Goal: Task Accomplishment & Management: Manage account settings

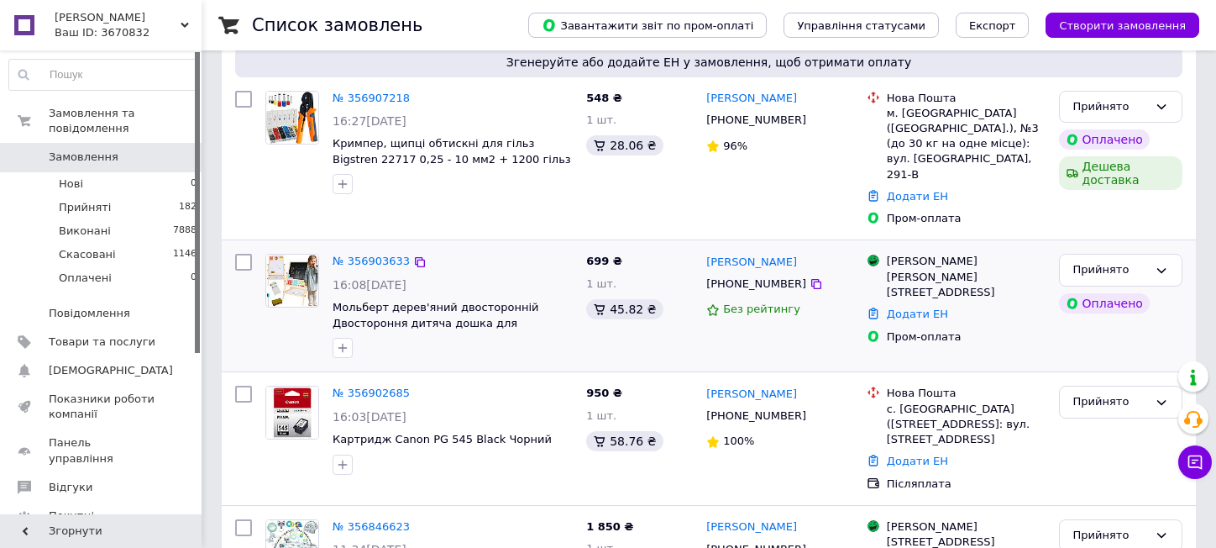
scroll to position [252, 0]
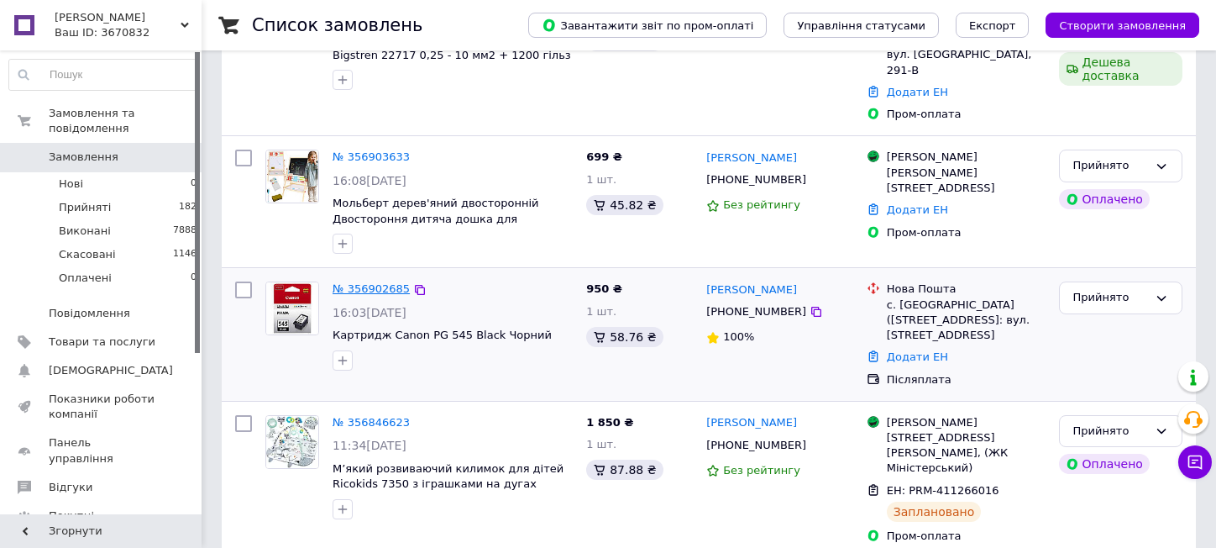
click at [360, 282] on link "№ 356902685" at bounding box center [371, 288] width 77 height 13
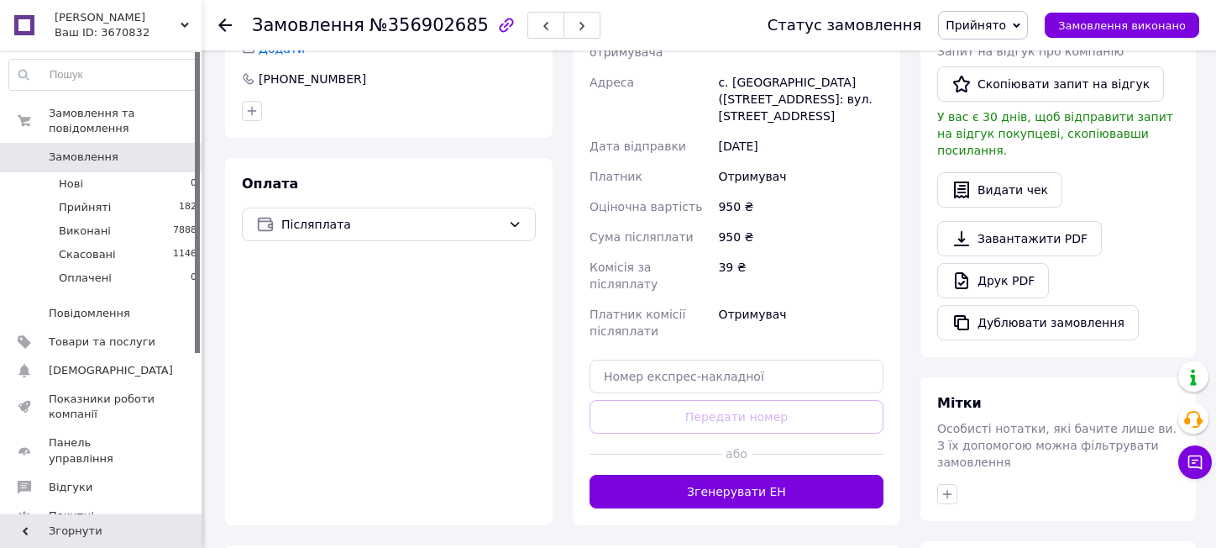
scroll to position [504, 0]
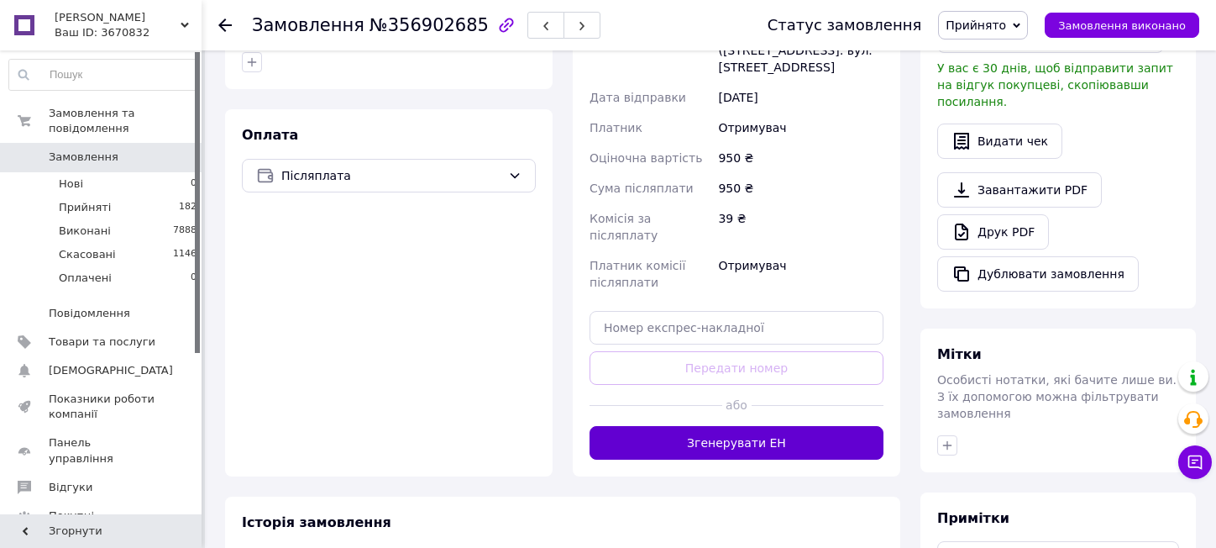
click at [777, 426] on button "Згенерувати ЕН" at bounding box center [737, 443] width 294 height 34
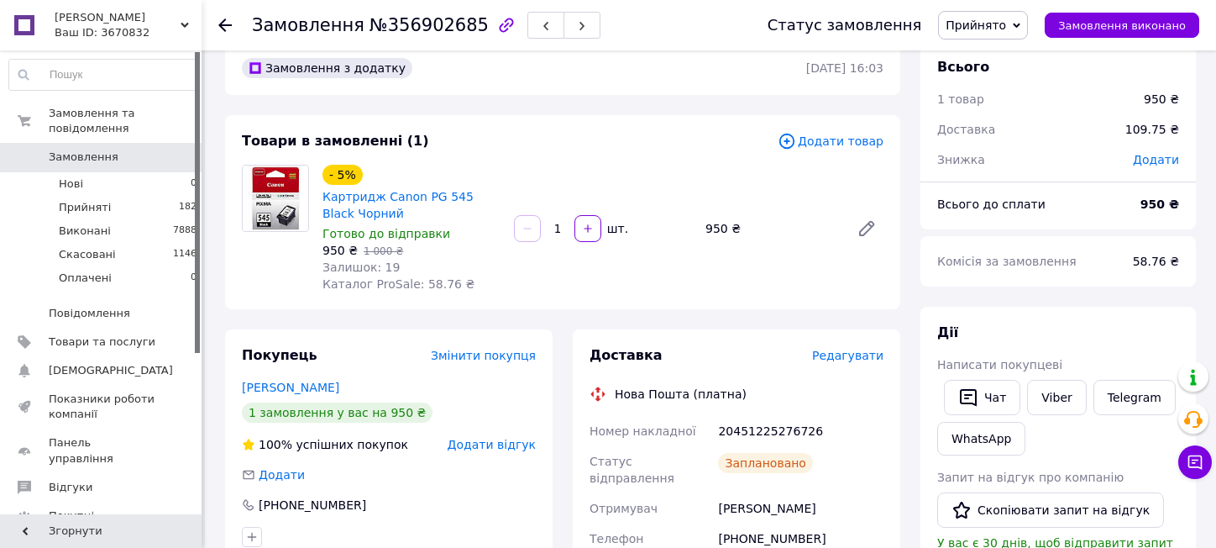
scroll to position [0, 0]
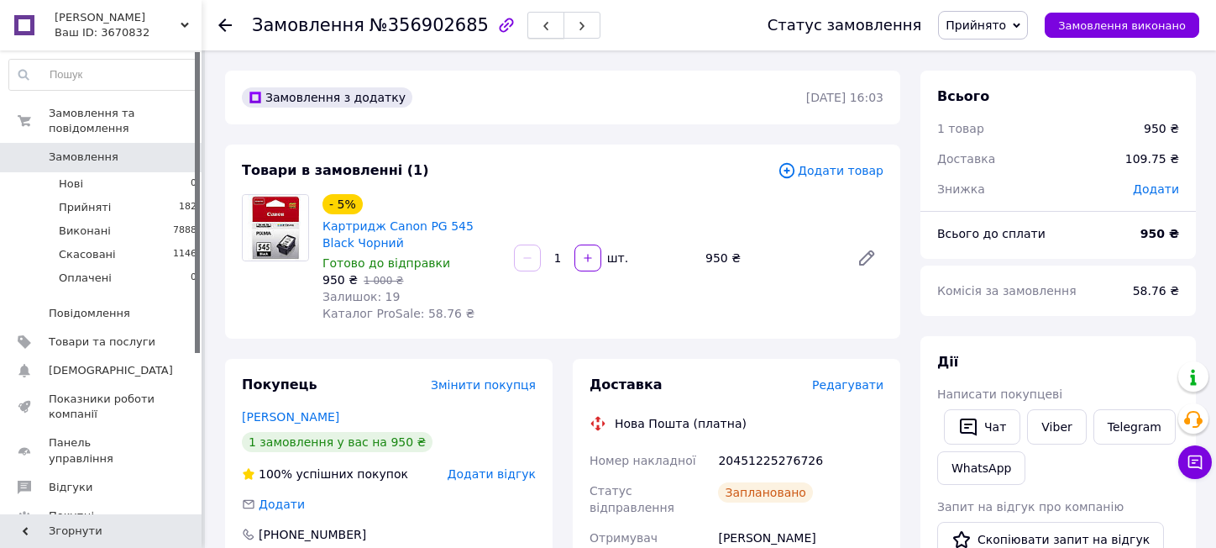
click at [528, 23] on button "button" at bounding box center [546, 25] width 37 height 27
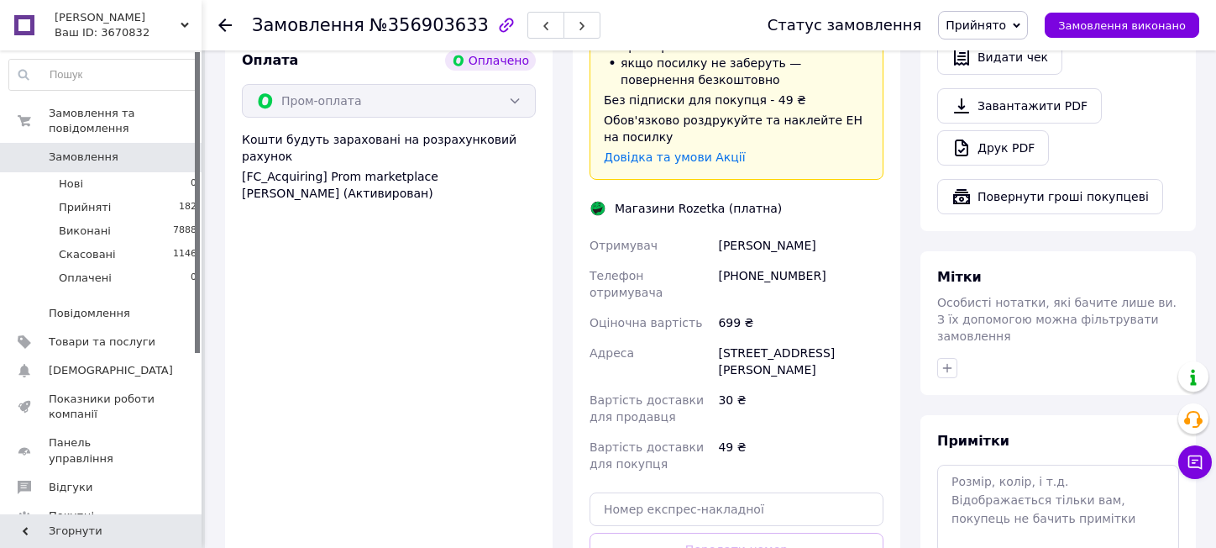
scroll to position [756, 0]
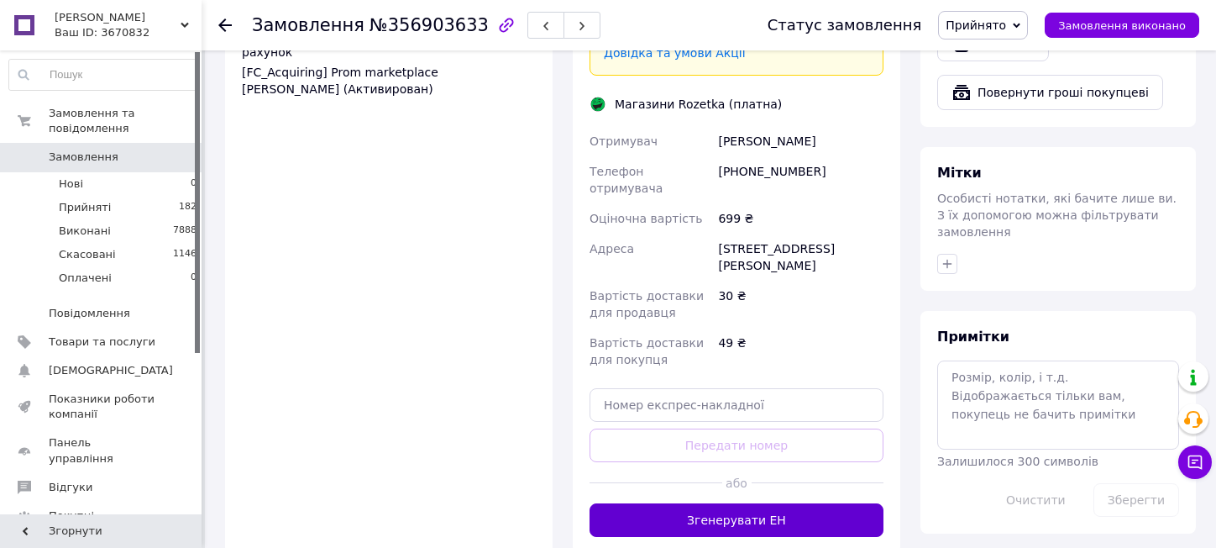
click at [801, 503] on button "Згенерувати ЕН" at bounding box center [737, 520] width 294 height 34
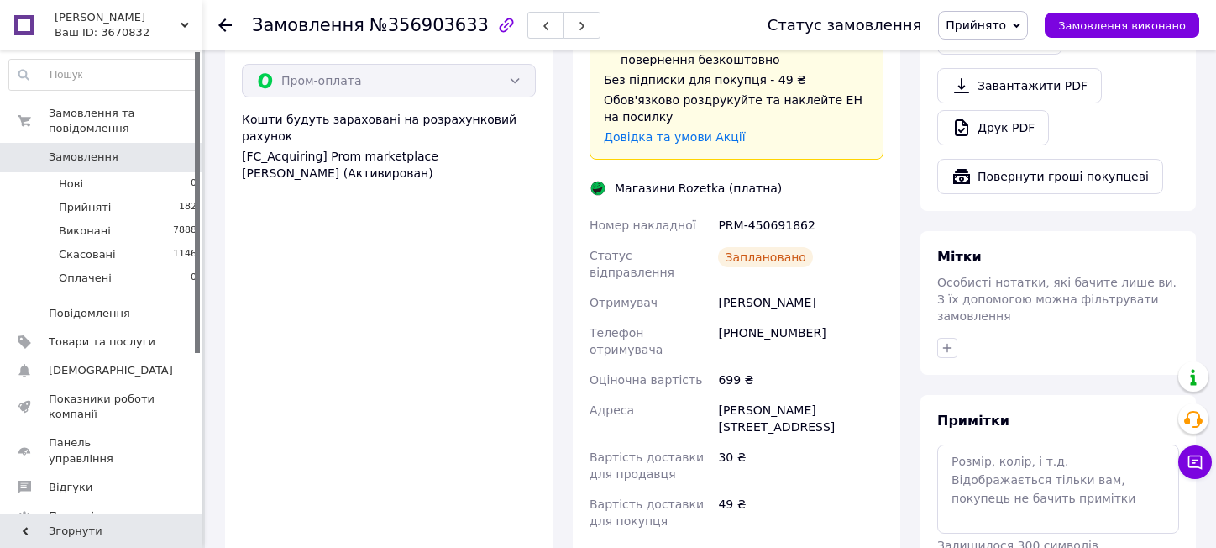
scroll to position [588, 0]
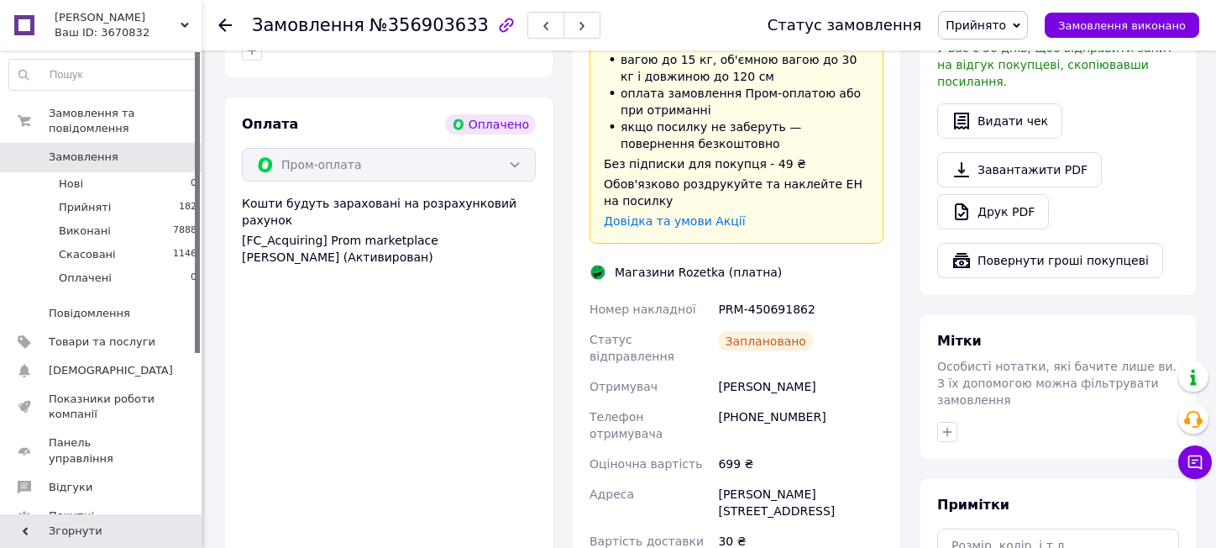
click at [783, 294] on div "PRM-450691862" at bounding box center [801, 309] width 172 height 30
copy div "PRM-450691862"
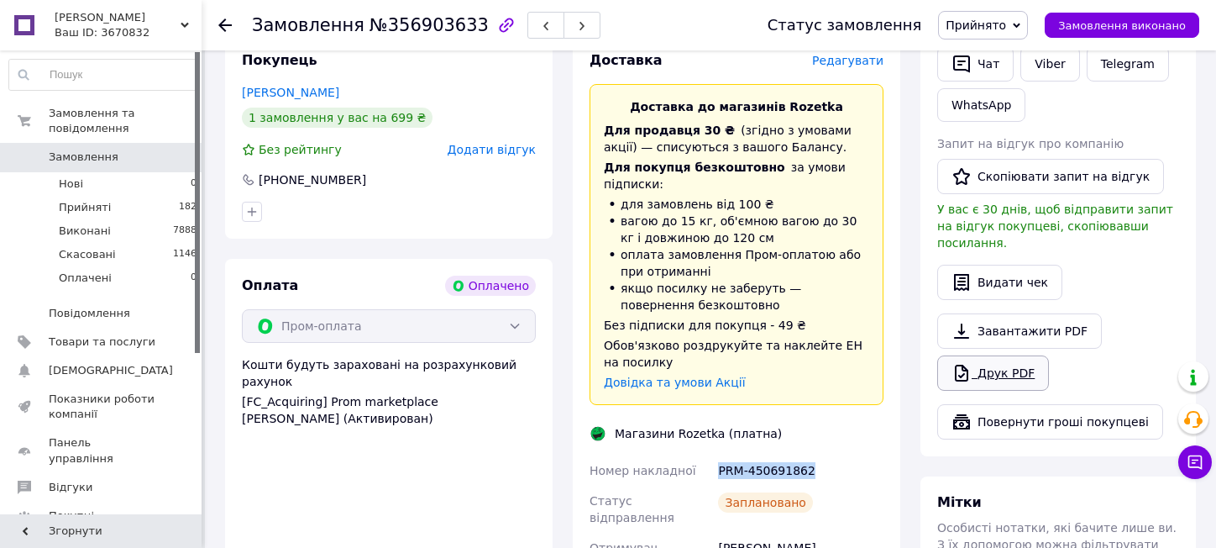
scroll to position [420, 0]
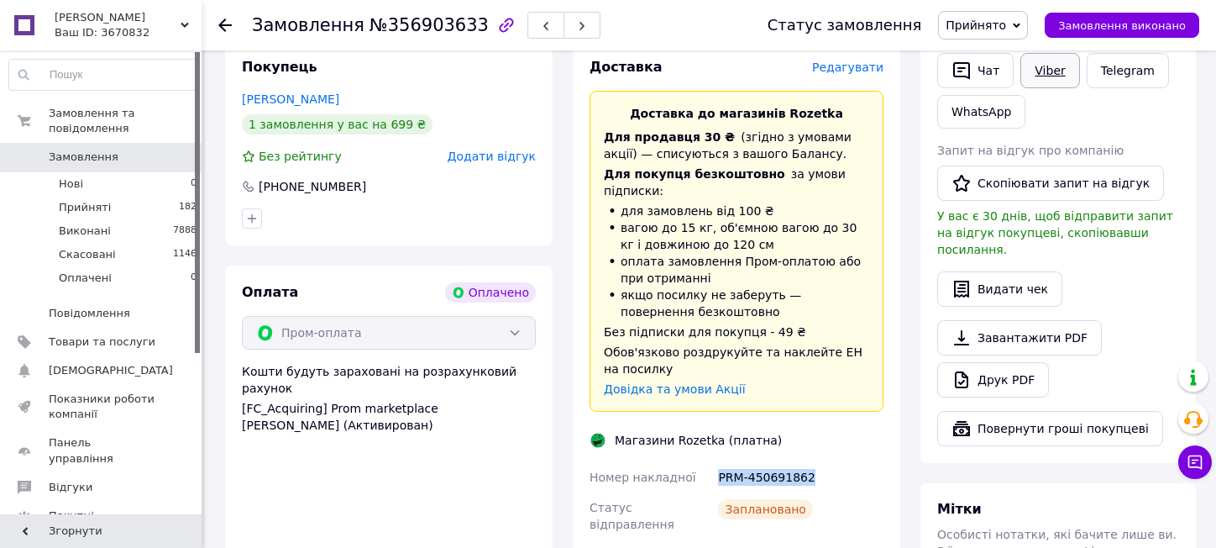
click at [1038, 81] on link "Viber" at bounding box center [1050, 70] width 59 height 35
click at [1186, 305] on div "[PERSON_NAME] покупцеві   [PERSON_NAME] інструкцію   Чат Viber Telegram WhatsAp…" at bounding box center [1059, 200] width 276 height 525
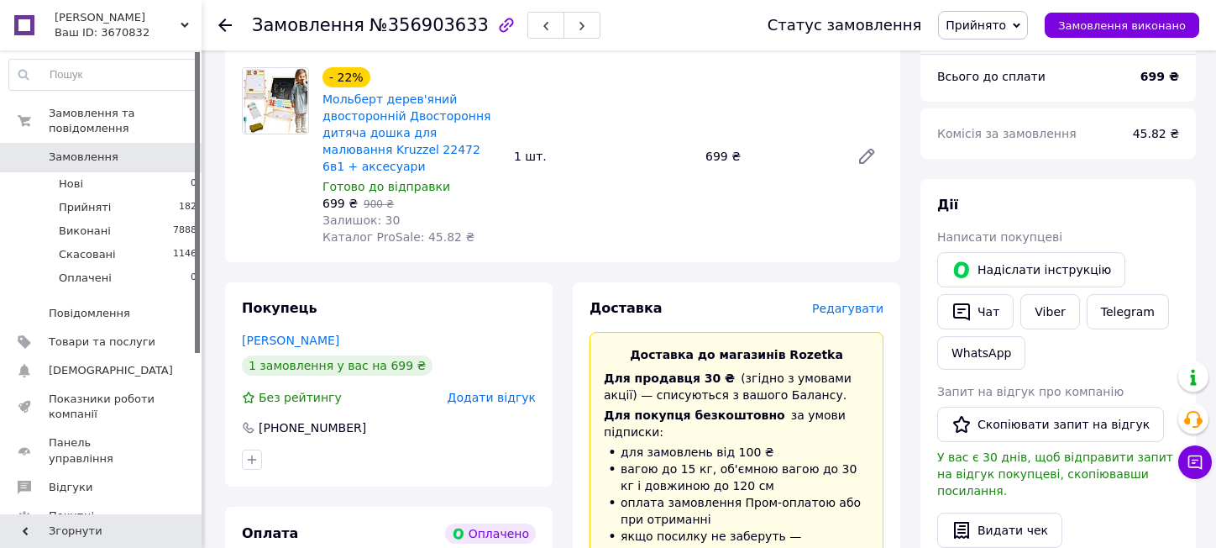
scroll to position [0, 0]
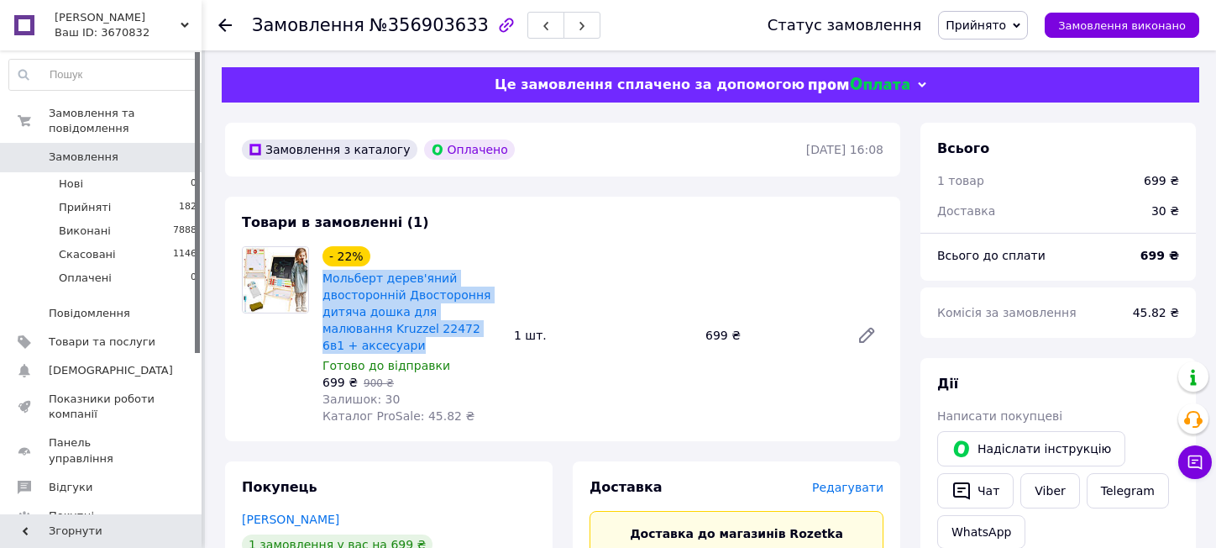
drag, startPoint x: 319, startPoint y: 276, endPoint x: 411, endPoint y: 349, distance: 117.2
click at [411, 349] on div "- 22% Мольберт дерев'яний двосторонній Двостороння дитяча дошка для малювання K…" at bounding box center [412, 335] width 192 height 185
copy link "Мольберт дерев'яний двосторонній Двостороння дитяча дошка для малювання Kruzzel…"
click at [541, 29] on icon "button" at bounding box center [546, 26] width 10 height 10
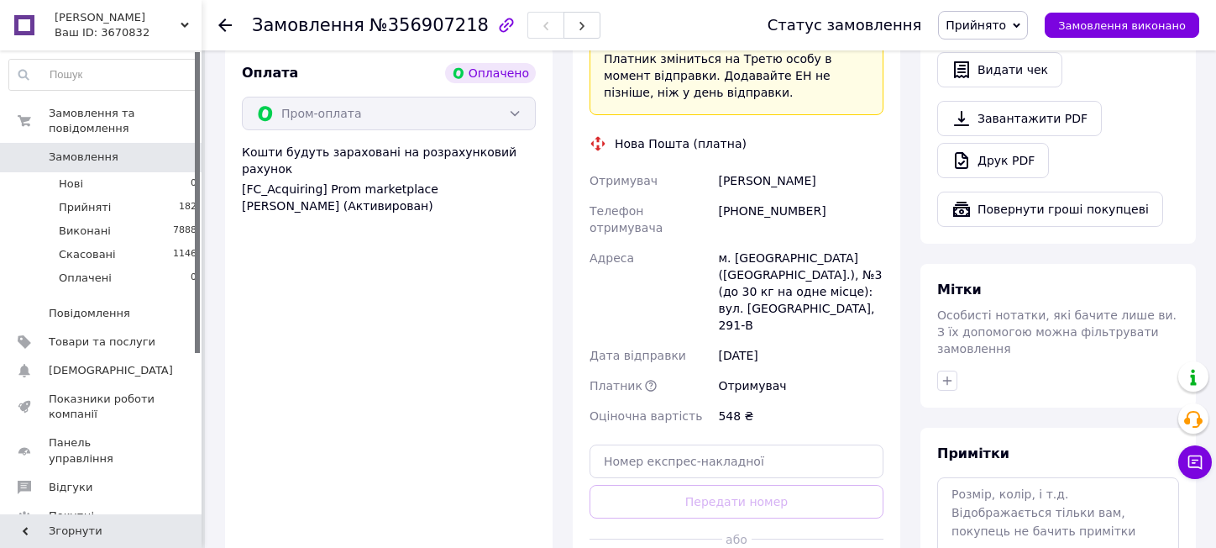
scroll to position [672, 0]
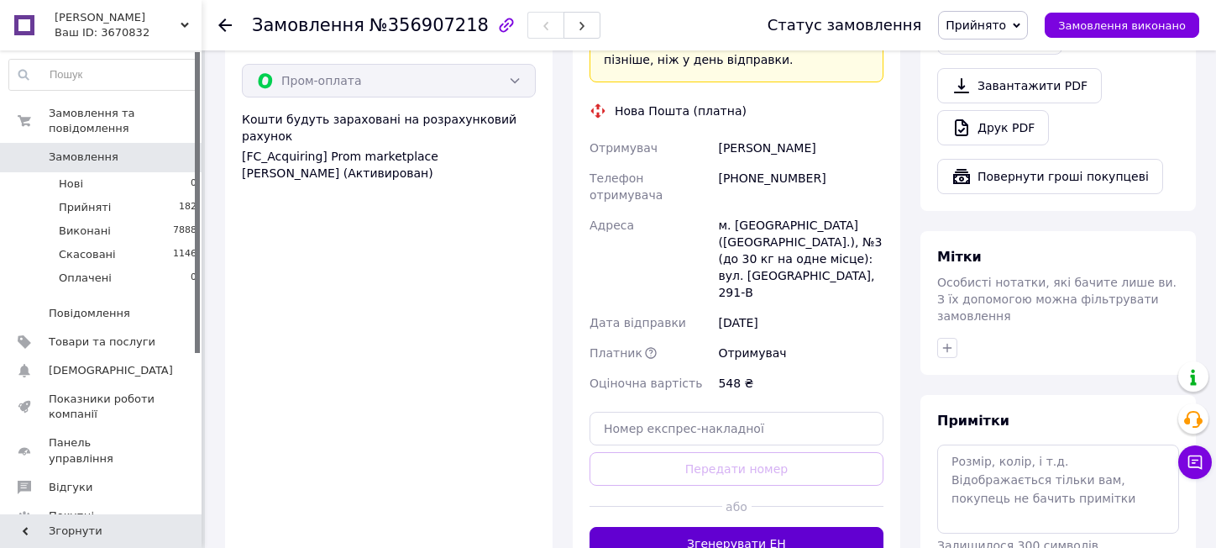
click at [774, 527] on button "Згенерувати ЕН" at bounding box center [737, 544] width 294 height 34
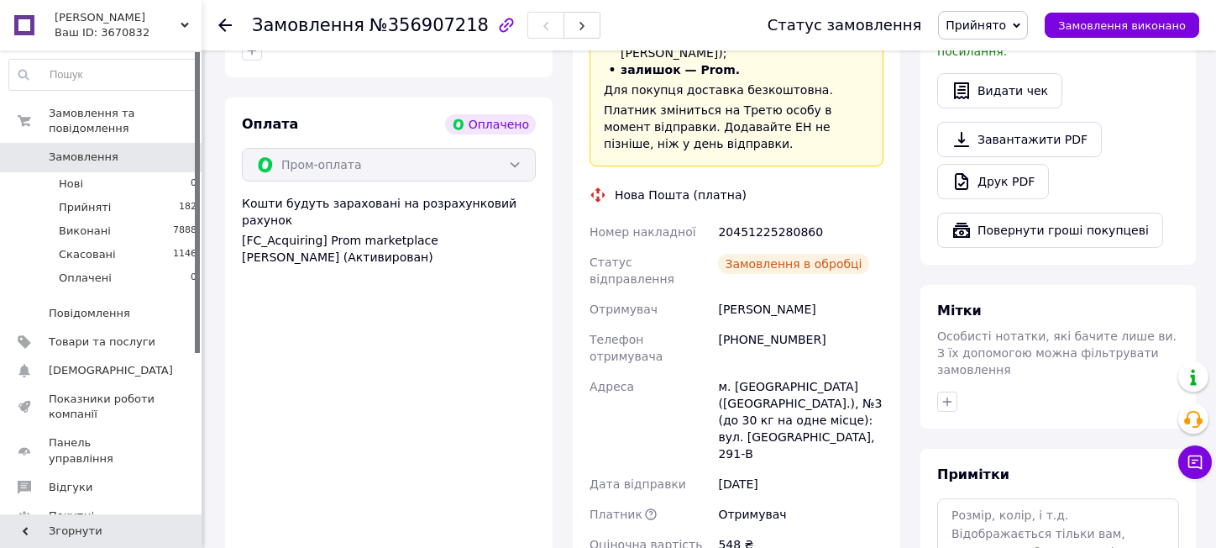
click at [773, 217] on div "20451225280860" at bounding box center [801, 232] width 172 height 30
copy div "20451225280860"
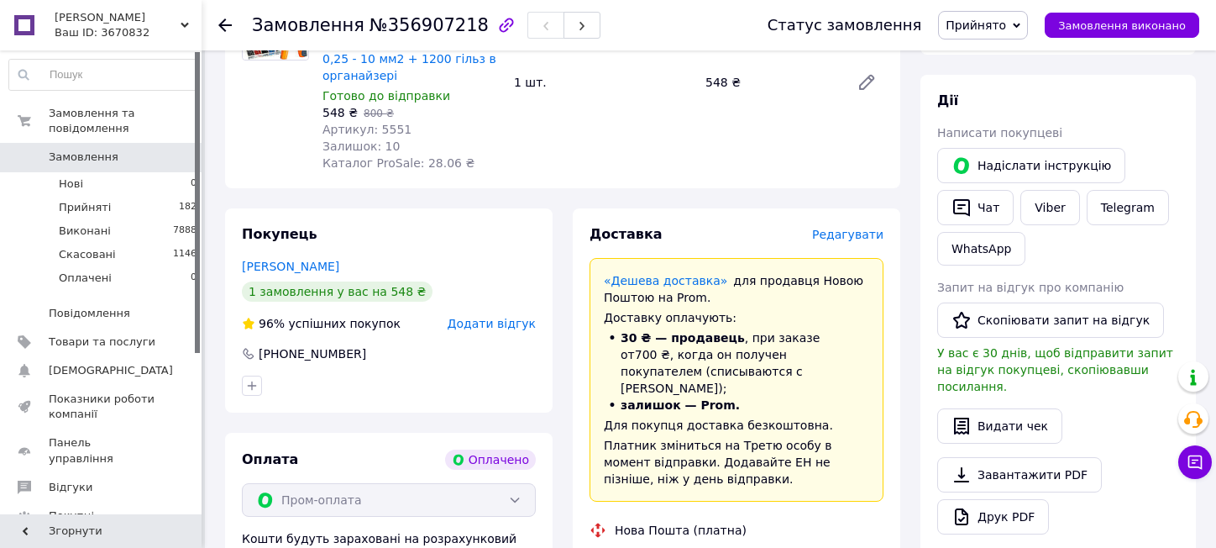
scroll to position [252, 0]
click at [1044, 213] on link "Viber" at bounding box center [1050, 208] width 59 height 35
drag, startPoint x: 1213, startPoint y: 300, endPoint x: 1005, endPoint y: 308, distance: 208.5
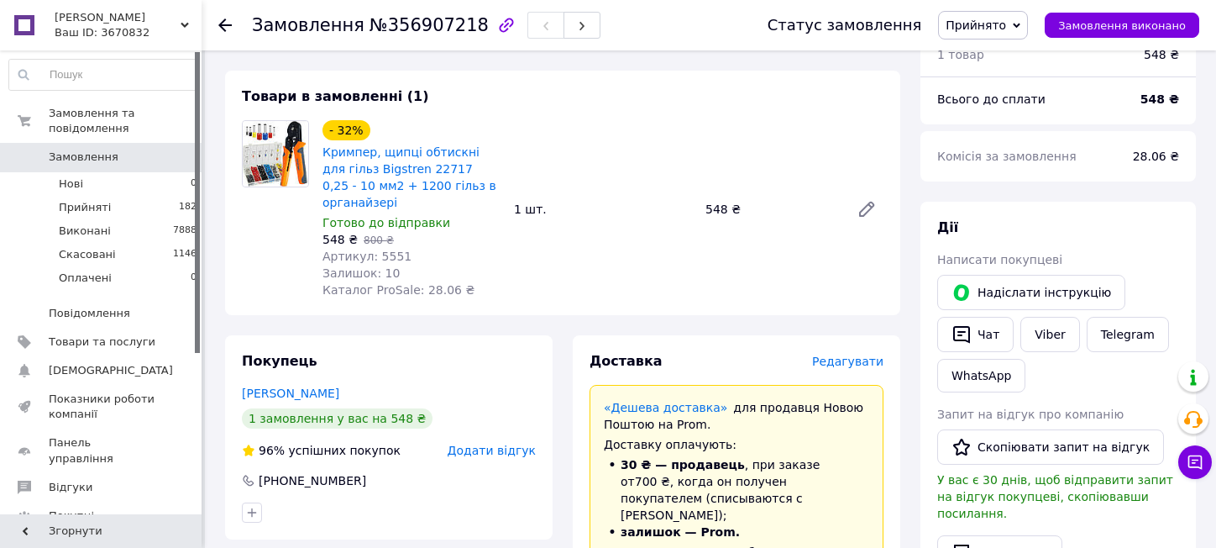
scroll to position [0, 0]
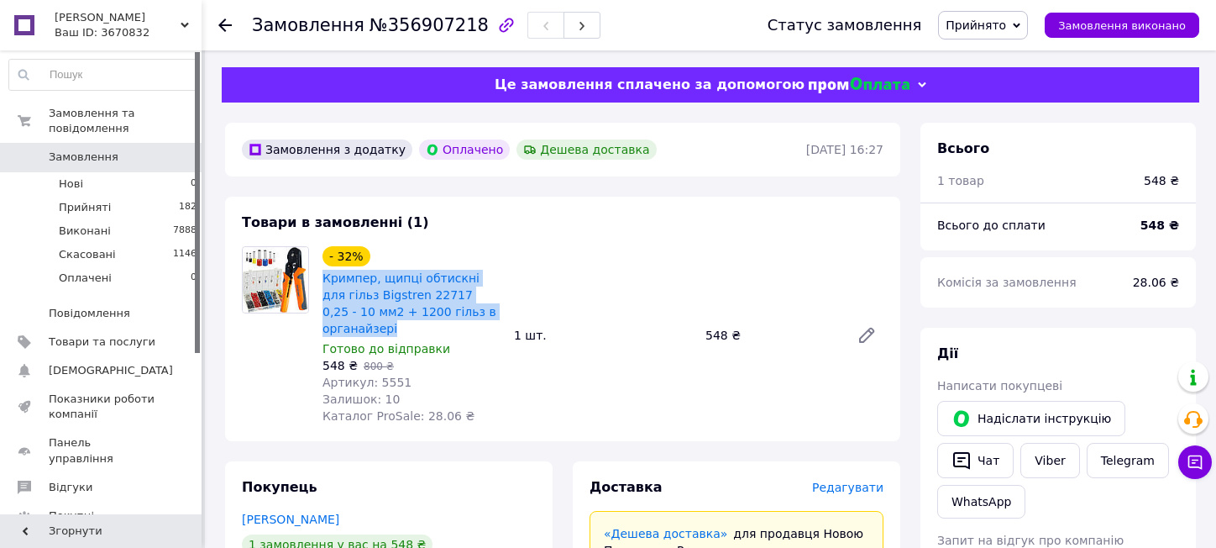
drag, startPoint x: 320, startPoint y: 276, endPoint x: 496, endPoint y: 314, distance: 180.4
click at [496, 314] on div "Кримпер, щипці обтискні для гільз Bigstren 22717 0,25 - 10 мм2 + 1200 гільз в о…" at bounding box center [411, 303] width 181 height 71
copy link "Кримпер, щипці обтискні для гільз Bigstren 22717 0,25 - 10 мм2 + 1200 гільз в о…"
click at [103, 334] on span "Товари та послуги" at bounding box center [102, 341] width 107 height 15
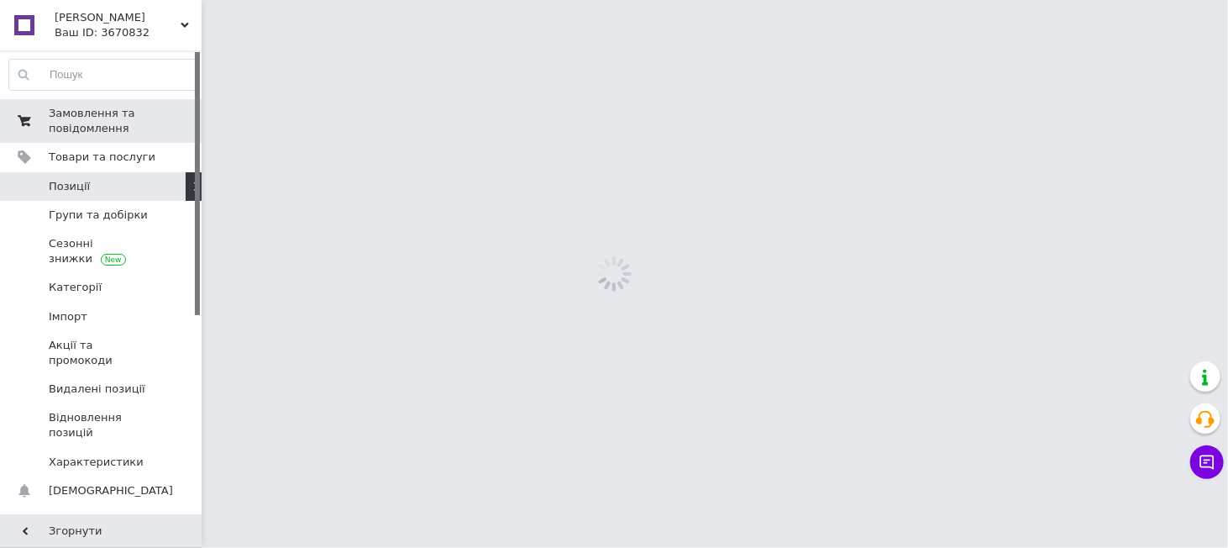
click at [70, 113] on span "Замовлення та повідомлення" at bounding box center [102, 121] width 107 height 30
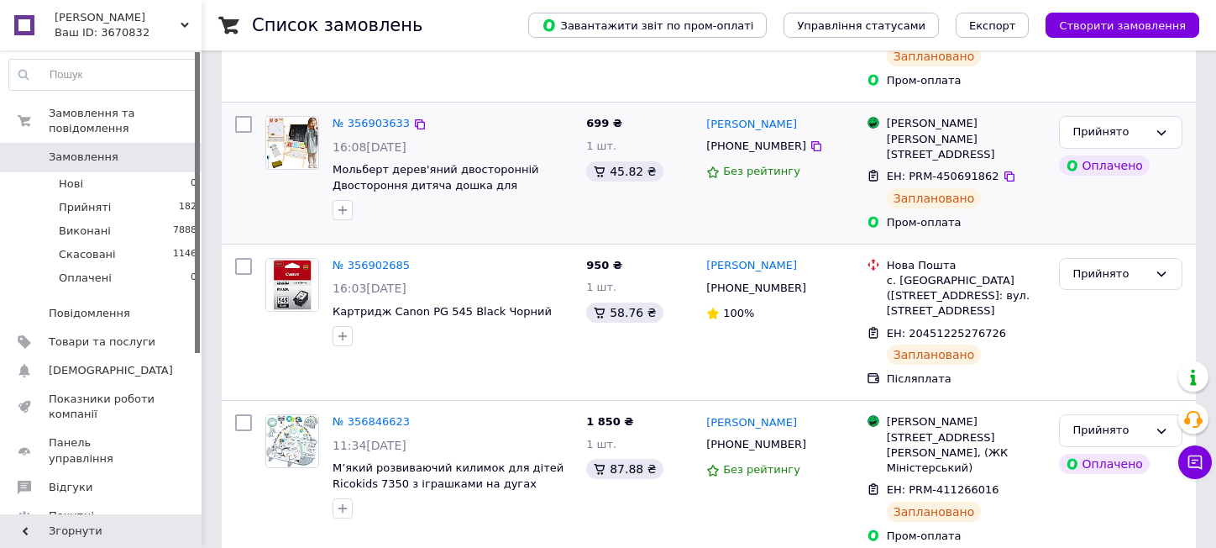
scroll to position [336, 0]
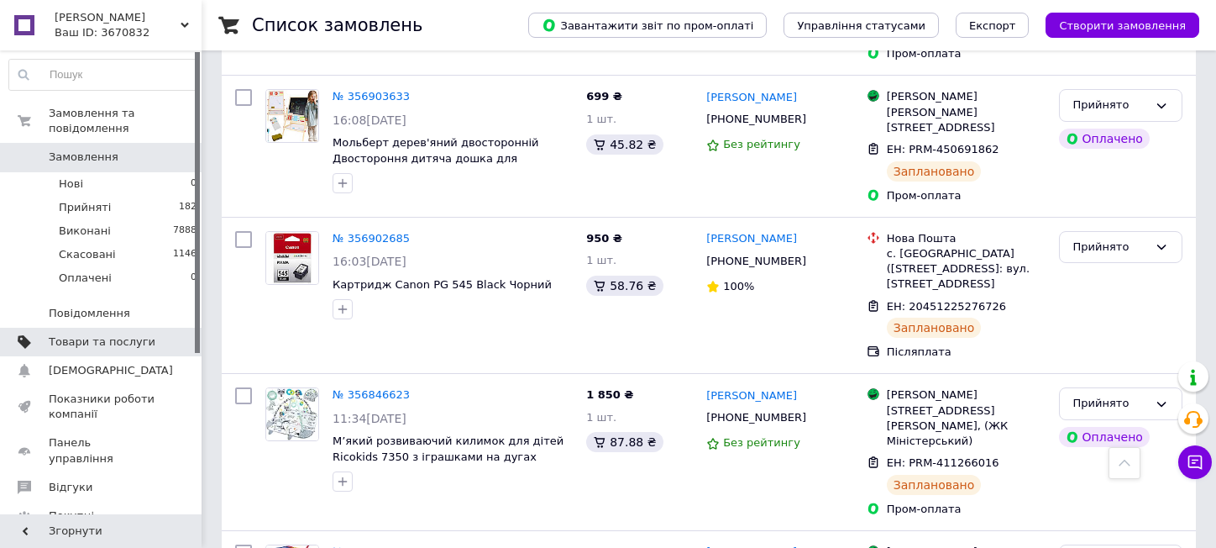
click at [114, 334] on link "Товари та послуги" at bounding box center [103, 342] width 207 height 29
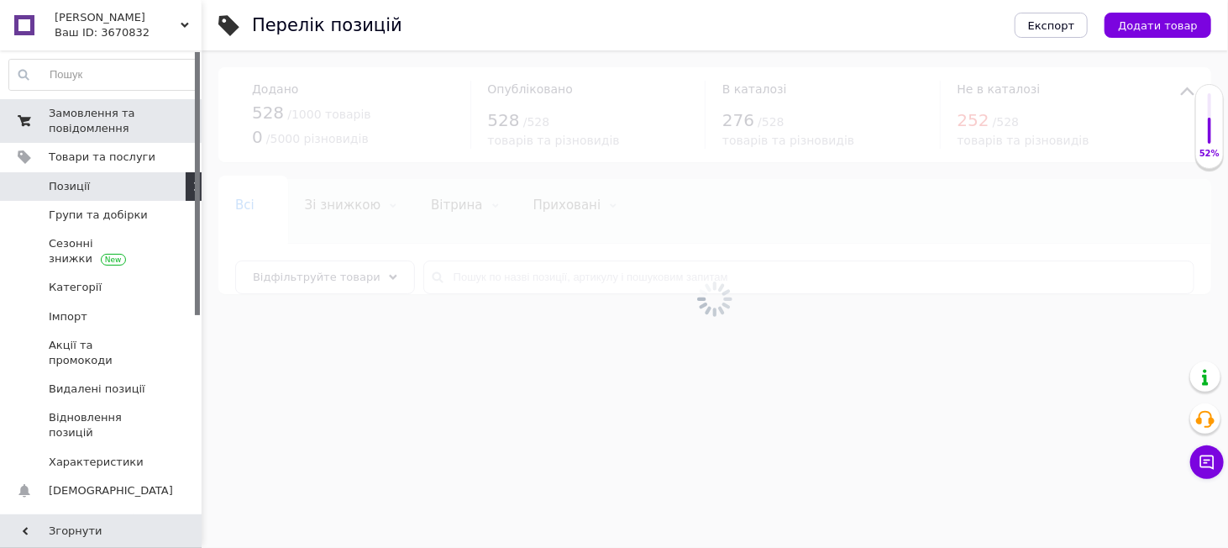
click at [96, 110] on span "Замовлення та повідомлення" at bounding box center [102, 121] width 107 height 30
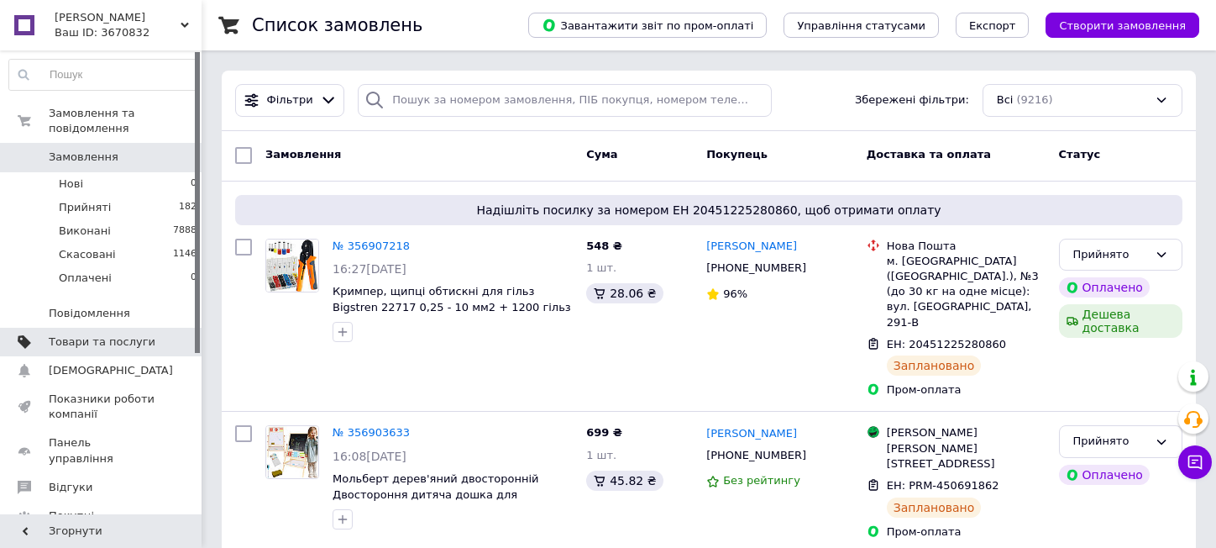
click at [97, 334] on span "Товари та послуги" at bounding box center [102, 341] width 107 height 15
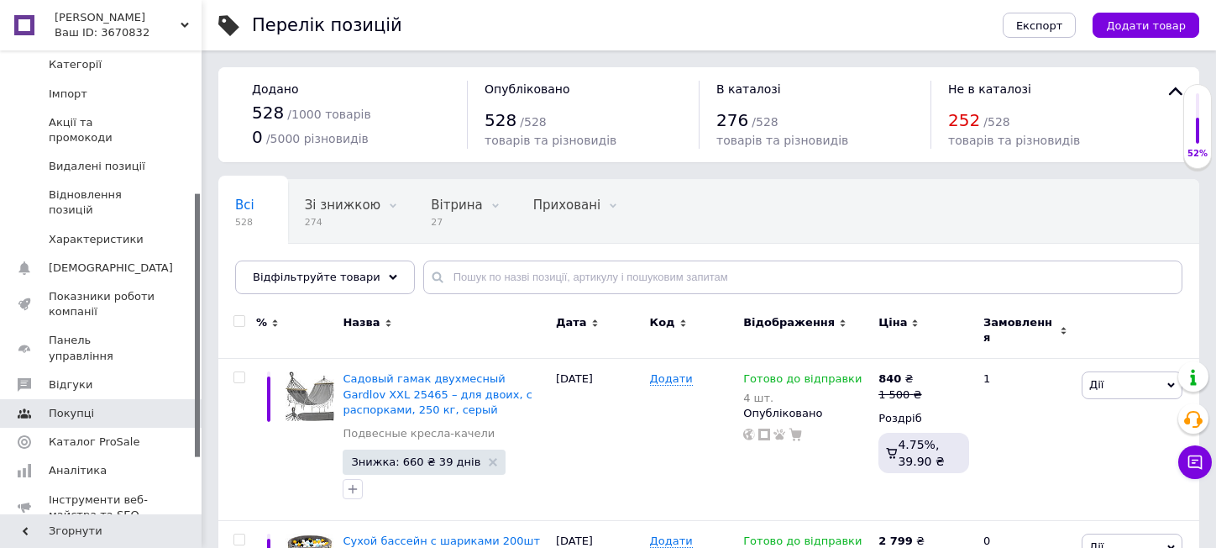
scroll to position [252, 0]
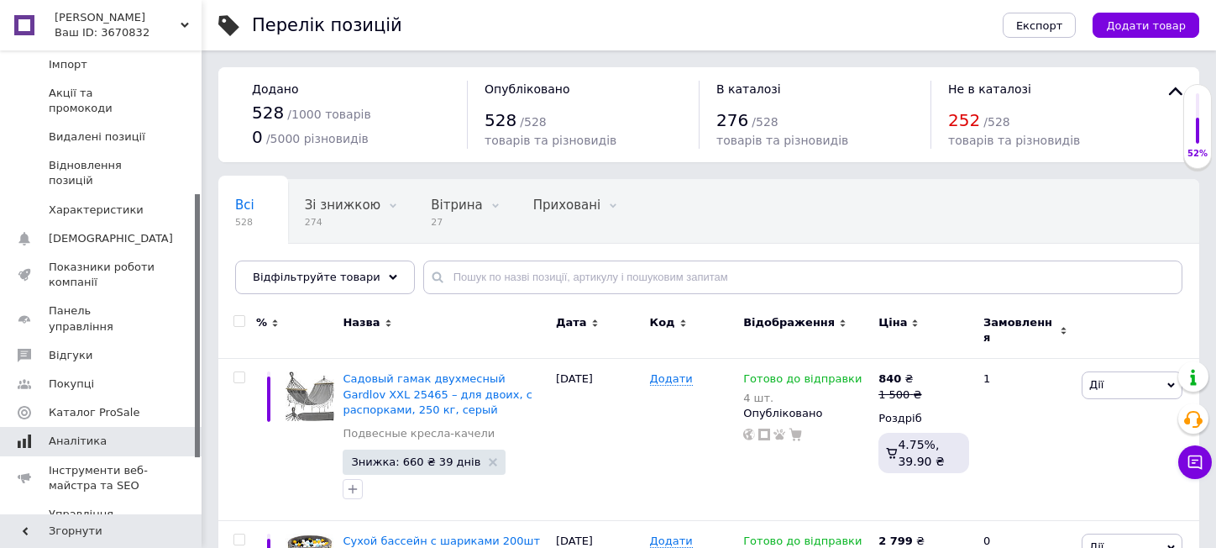
click at [89, 433] on span "Аналітика" at bounding box center [78, 440] width 58 height 15
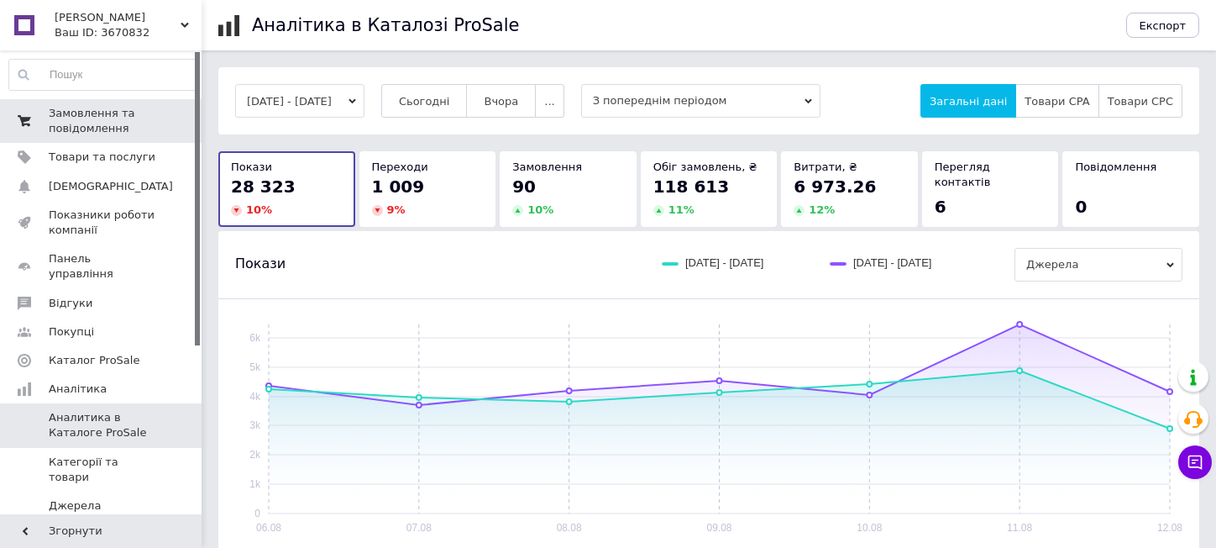
click at [103, 122] on span "Замовлення та повідомлення" at bounding box center [102, 121] width 107 height 30
